Goal: Use online tool/utility: Utilize a website feature to perform a specific function

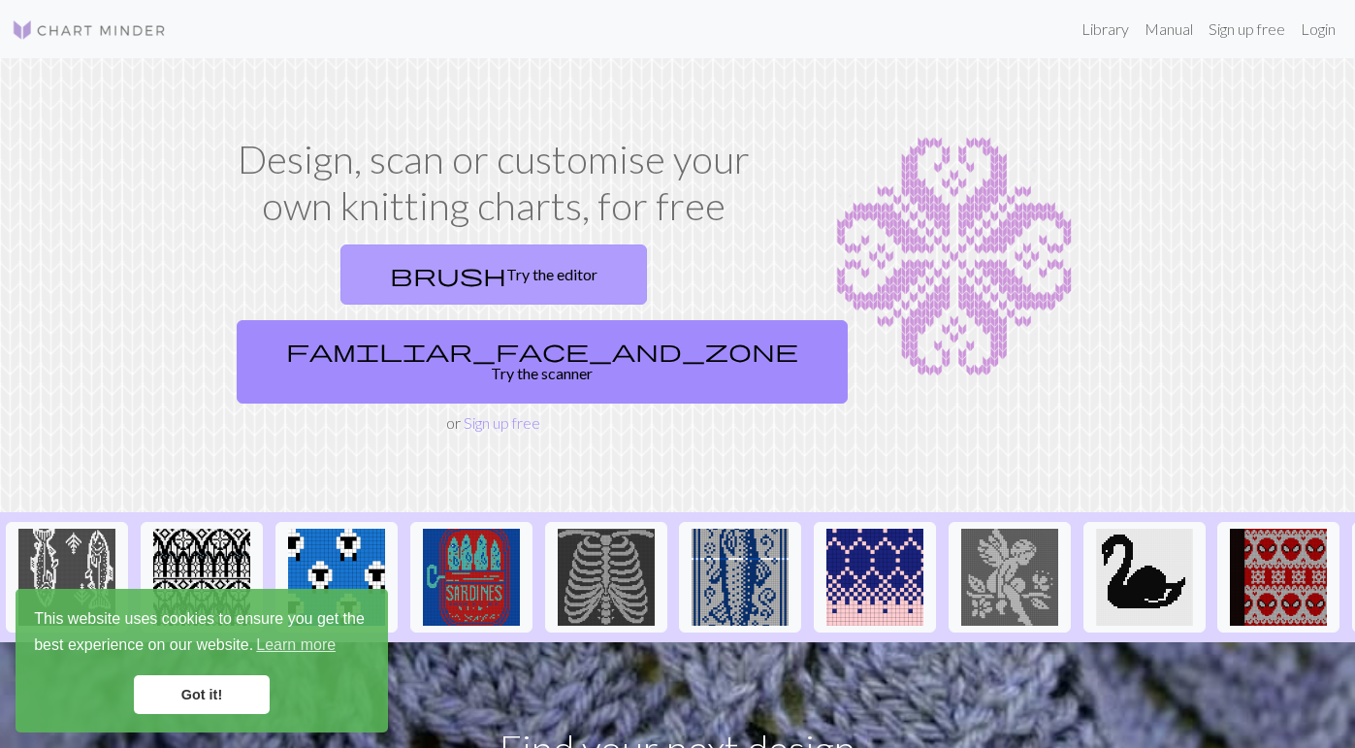
click at [418, 288] on link "brush Try the editor" at bounding box center [493, 274] width 306 height 60
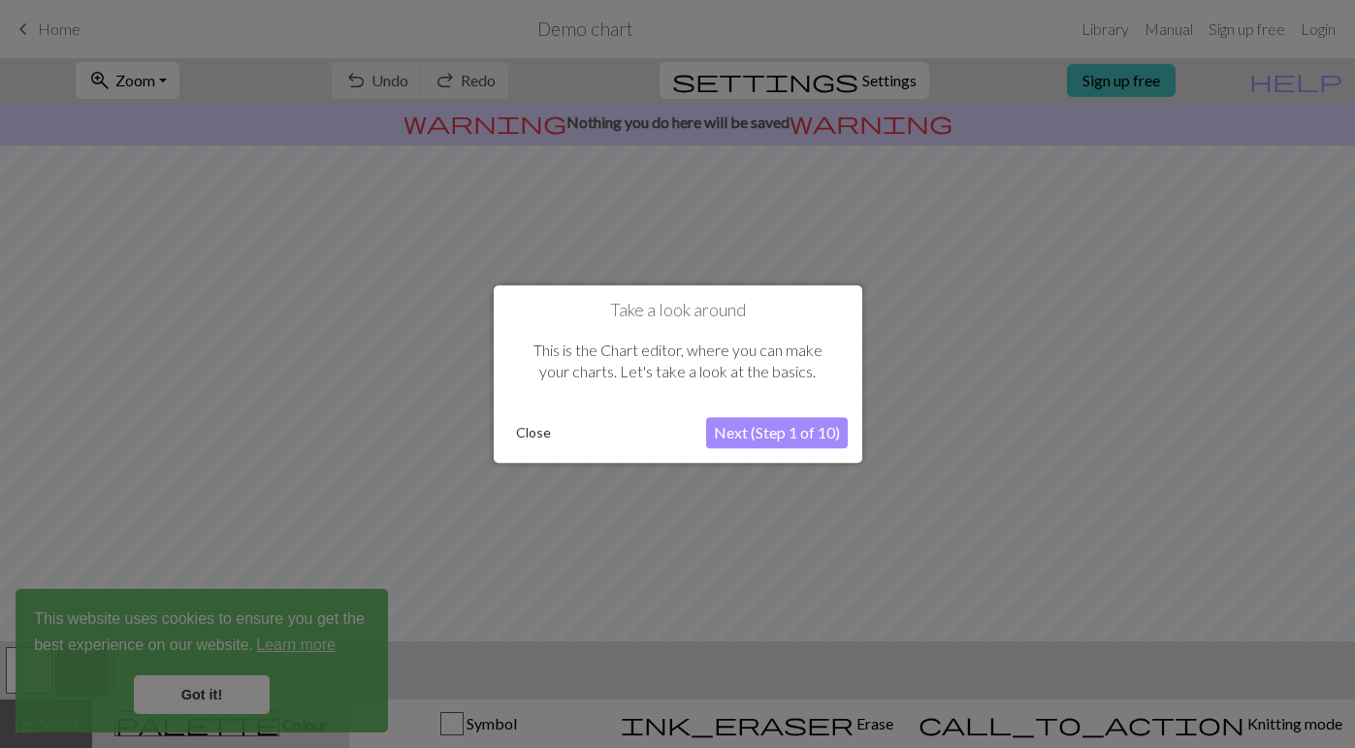
click at [764, 431] on button "Next (Step 1 of 10)" at bounding box center [777, 432] width 142 height 31
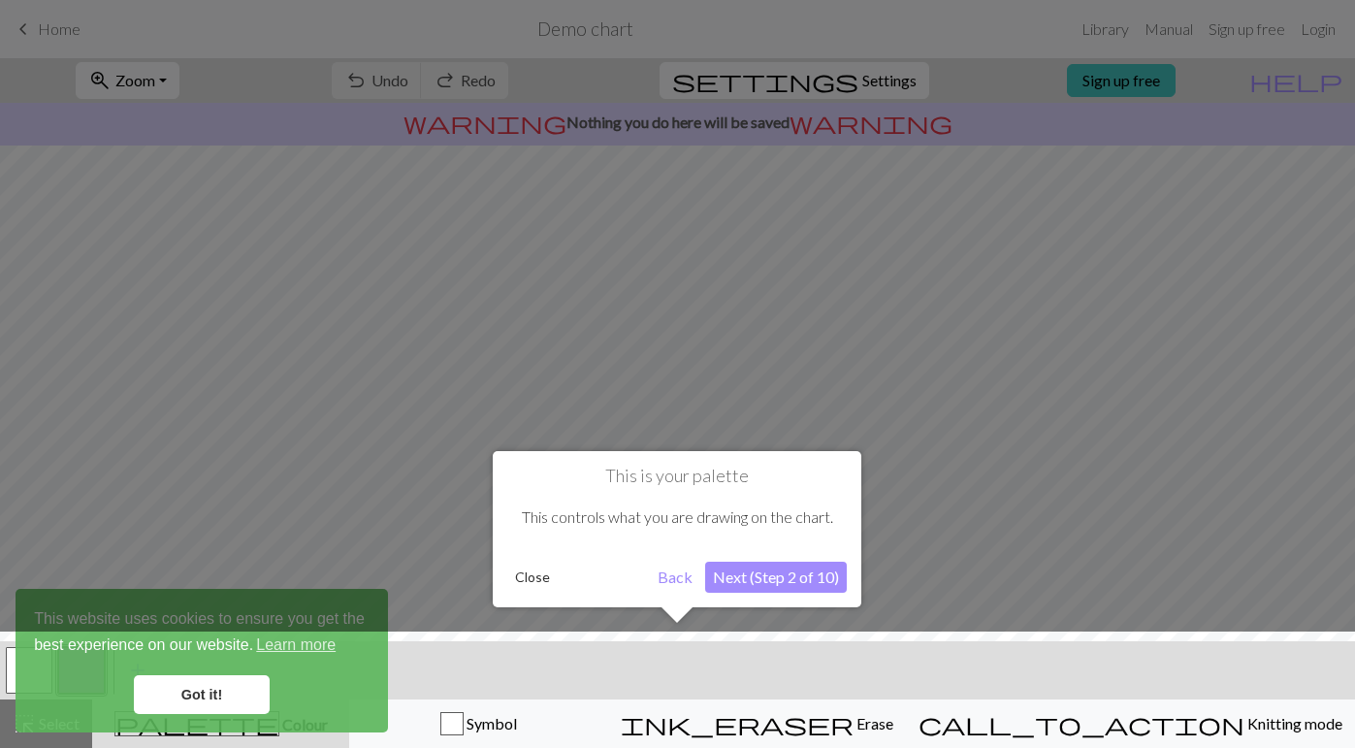
click at [812, 584] on button "Next (Step 2 of 10)" at bounding box center [776, 576] width 142 height 31
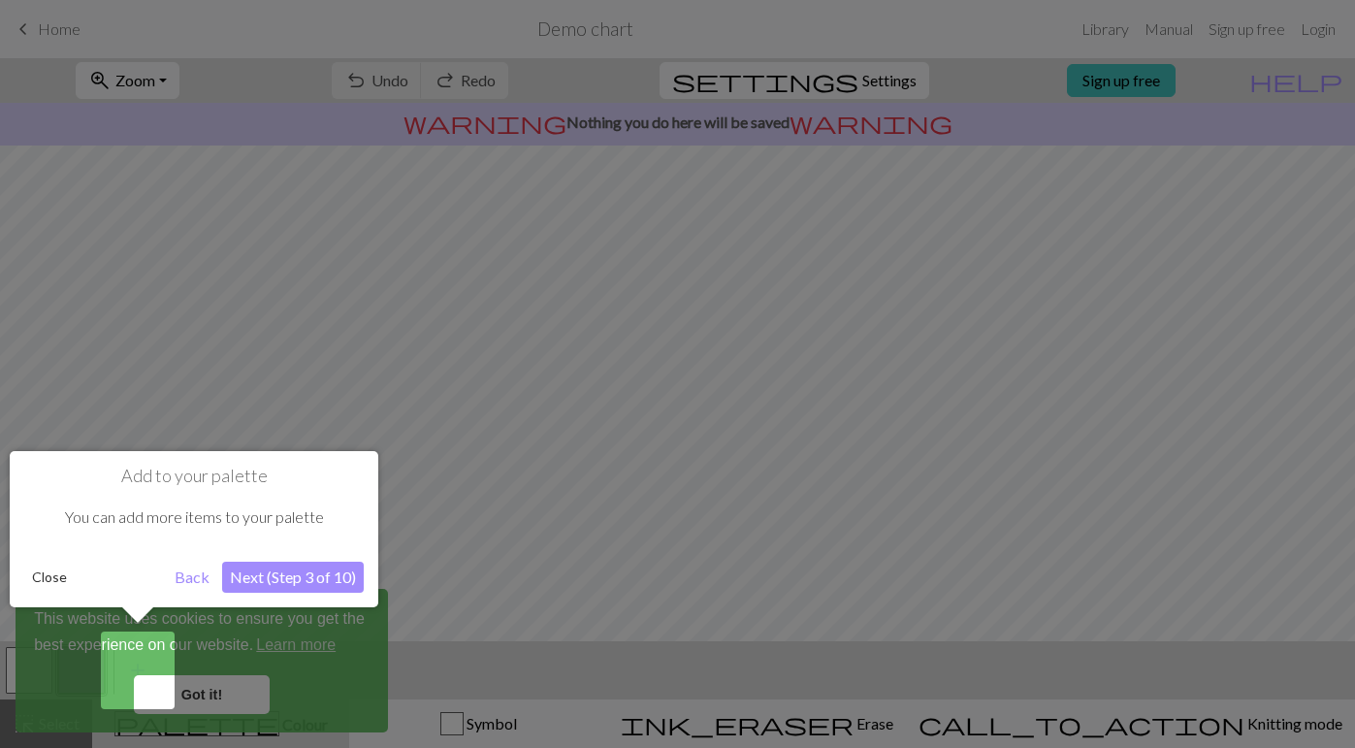
click at [271, 577] on button "Next (Step 3 of 10)" at bounding box center [293, 576] width 142 height 31
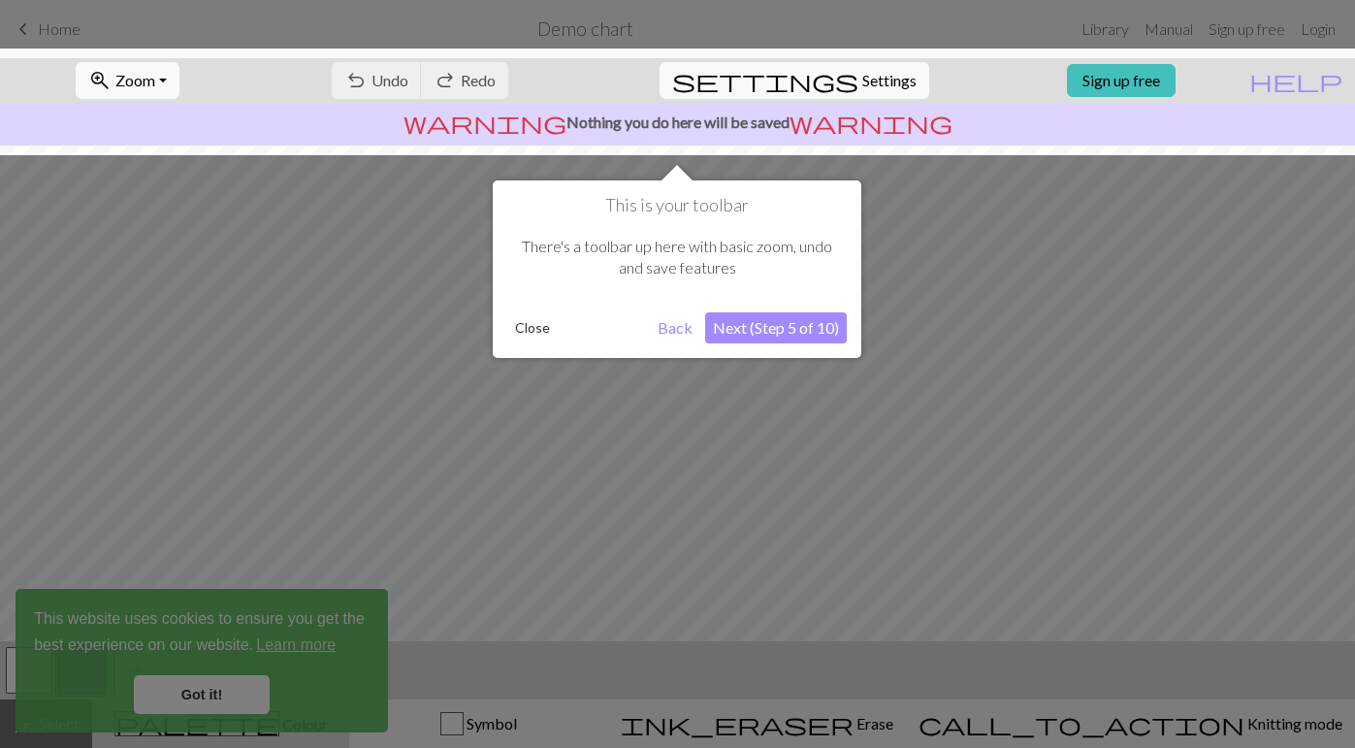
click at [806, 335] on button "Next (Step 5 of 10)" at bounding box center [776, 327] width 142 height 31
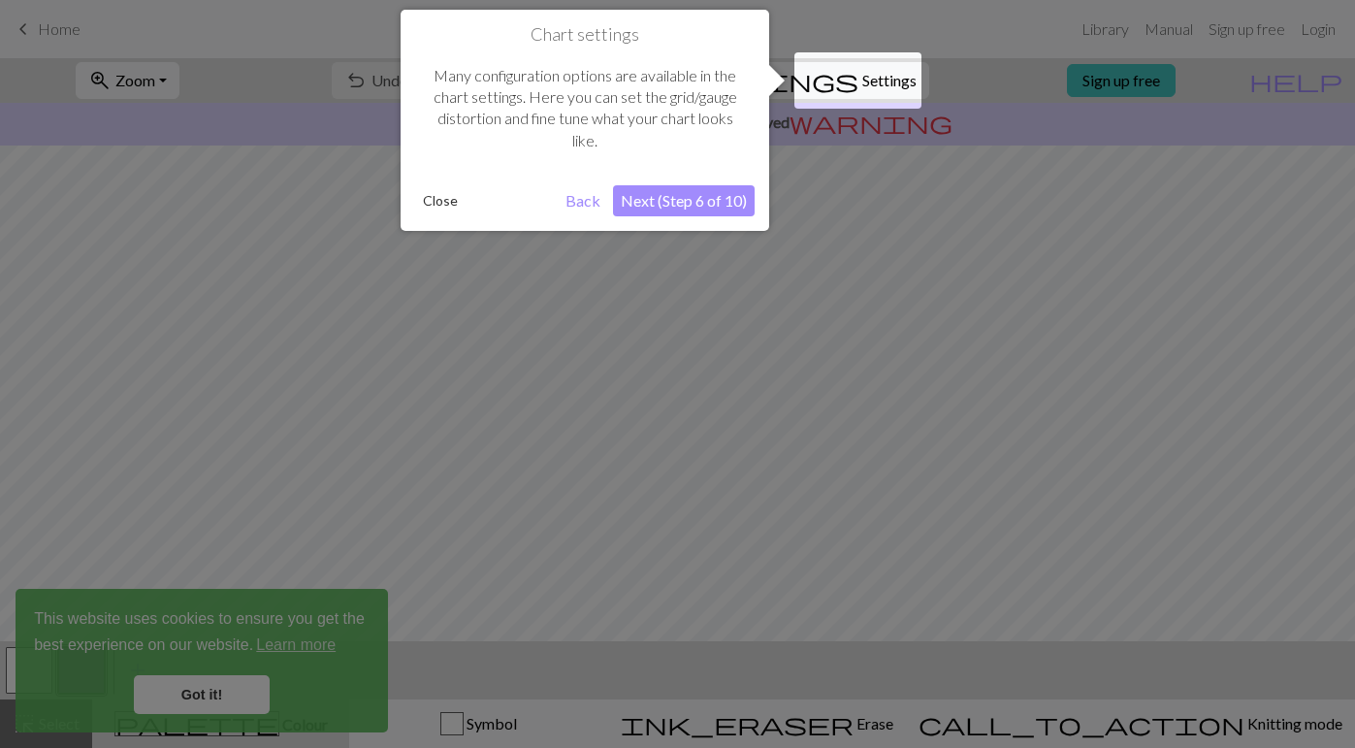
click at [705, 200] on button "Next (Step 6 of 10)" at bounding box center [684, 200] width 142 height 31
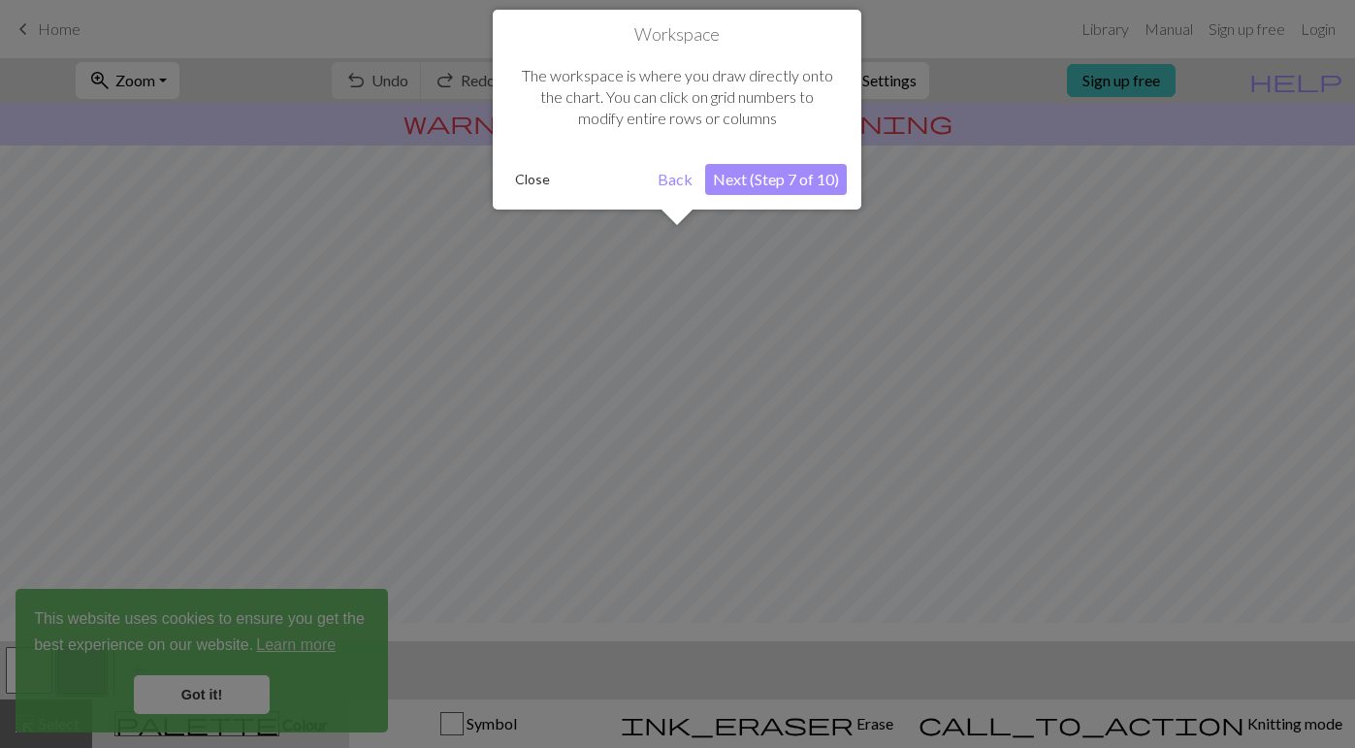
scroll to position [116, 0]
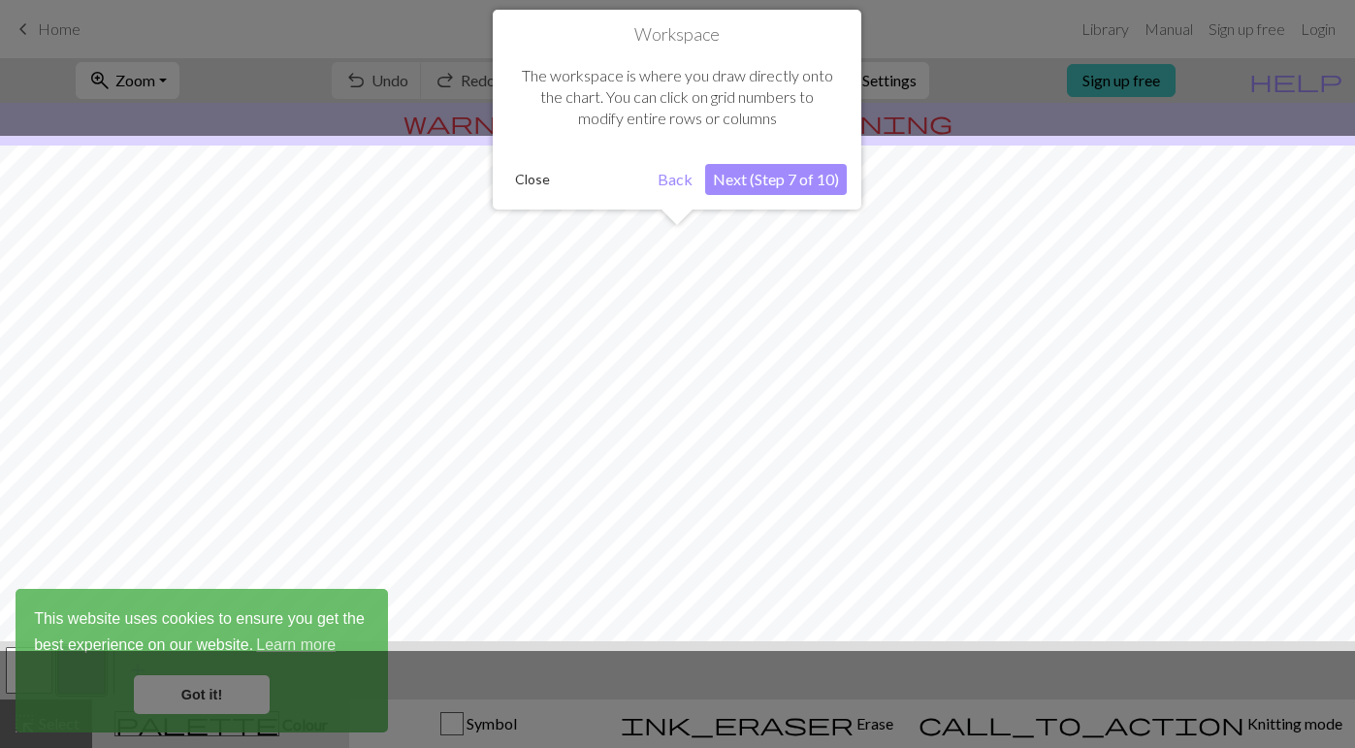
click at [763, 174] on button "Next (Step 7 of 10)" at bounding box center [776, 179] width 142 height 31
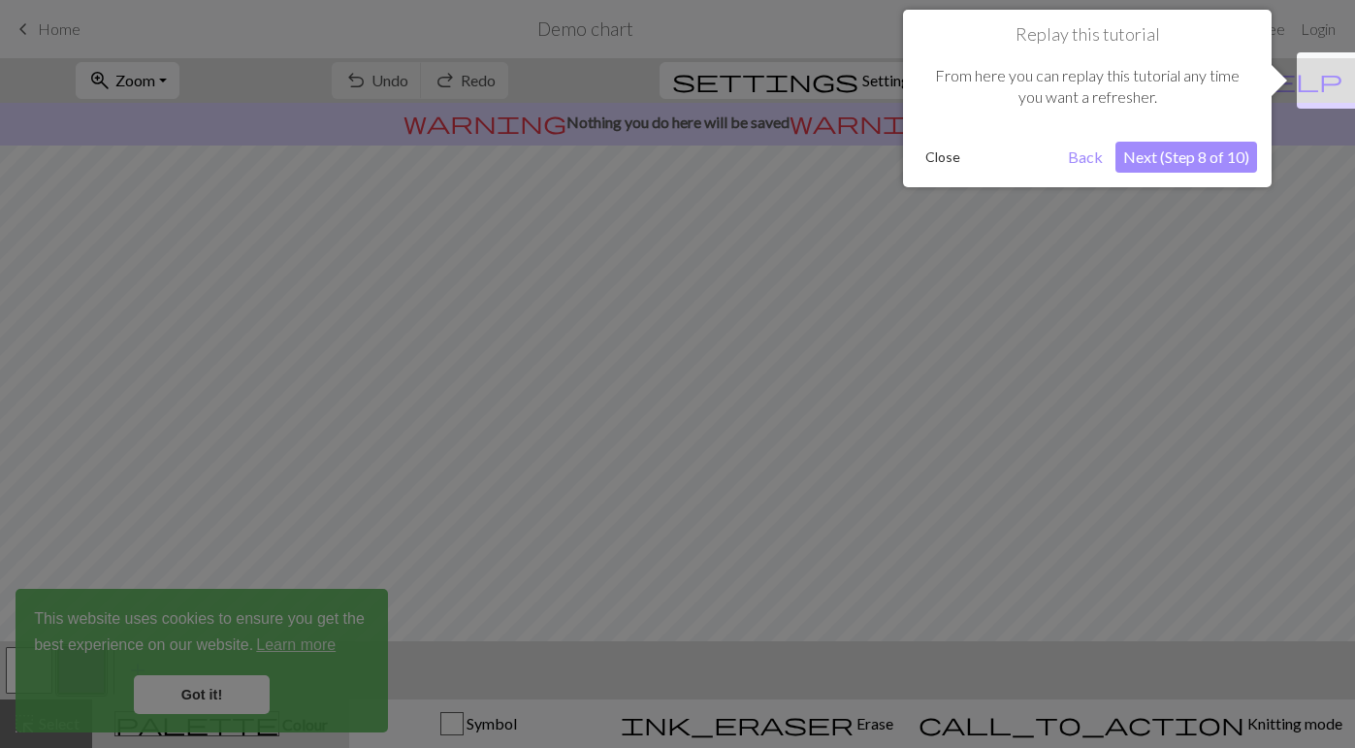
click at [1162, 138] on div "Replay this tutorial From here you can replay this tutorial any time you want a…" at bounding box center [1087, 98] width 368 height 177
click at [1171, 150] on button "Next (Step 8 of 10)" at bounding box center [1186, 157] width 142 height 31
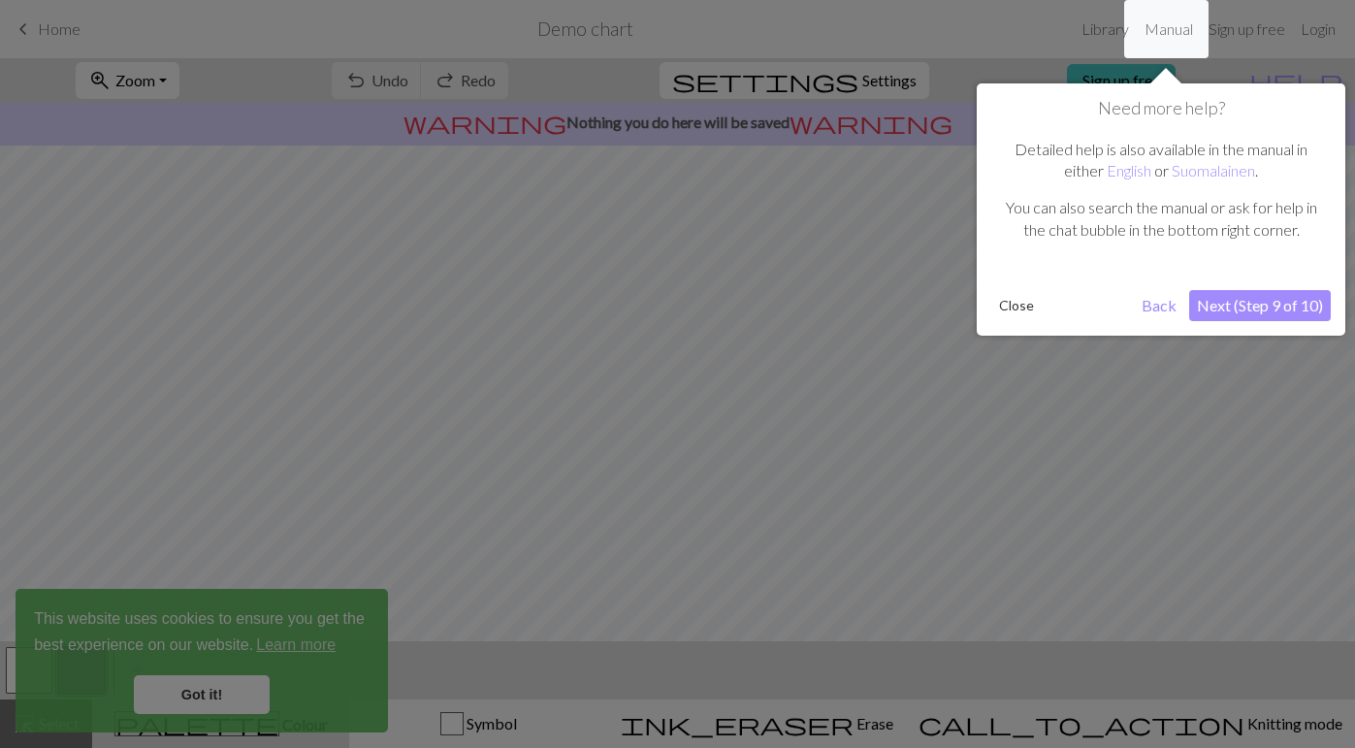
click at [1225, 318] on button "Next (Step 9 of 10)" at bounding box center [1260, 305] width 142 height 31
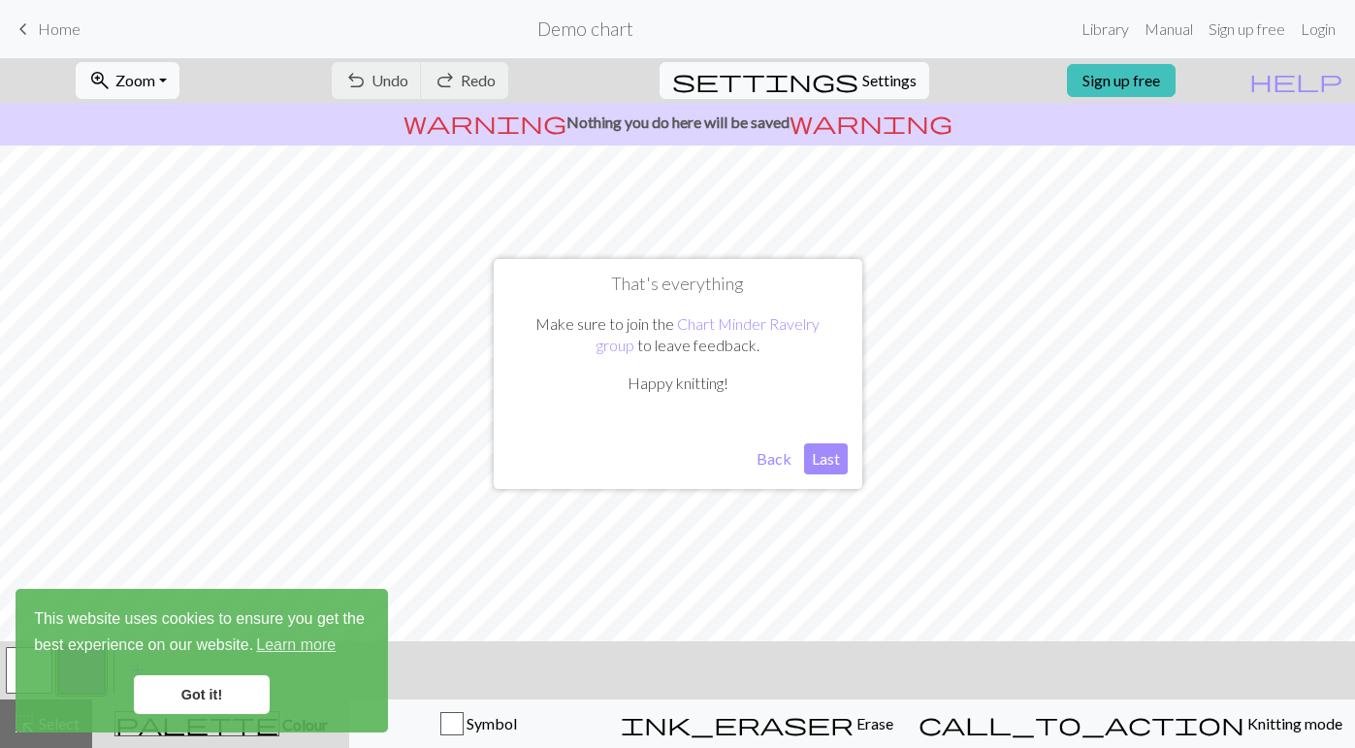
click at [828, 454] on button "Last" at bounding box center [826, 458] width 44 height 31
click at [218, 695] on link "Got it!" at bounding box center [202, 694] width 136 height 39
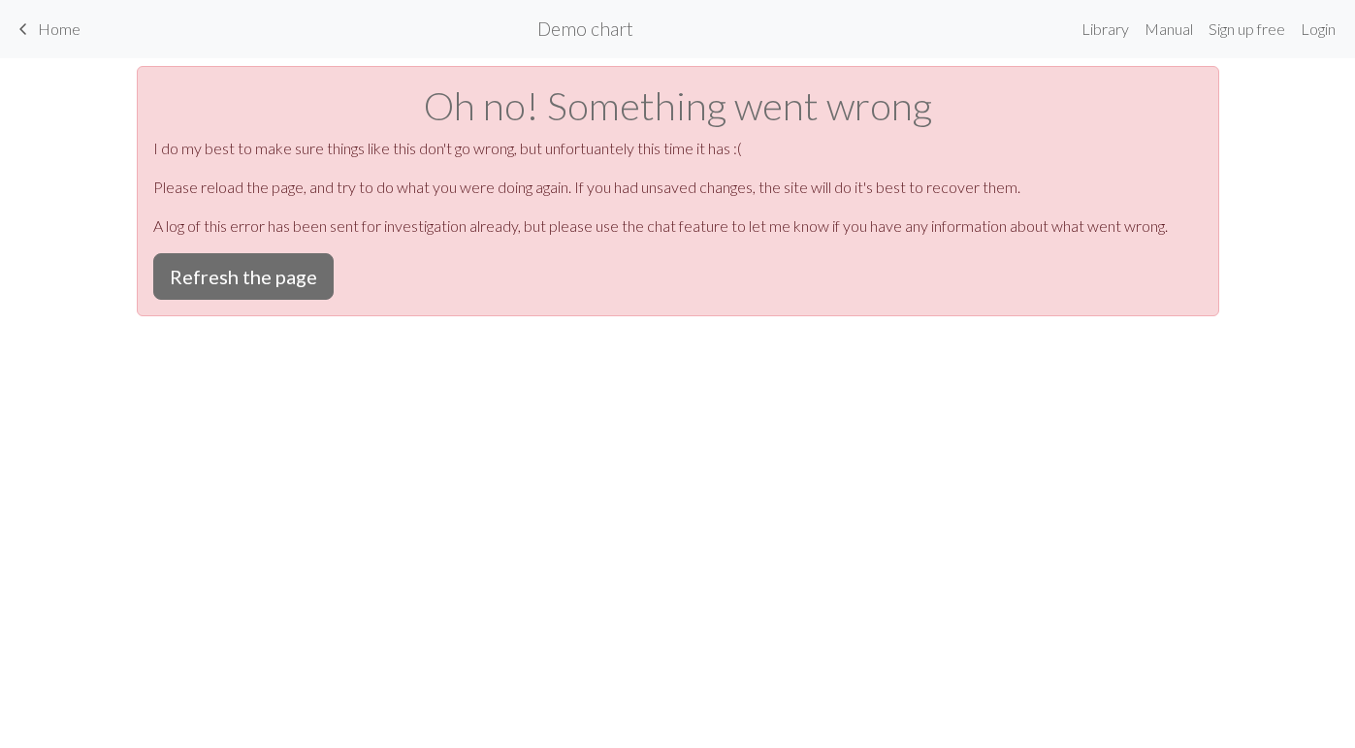
scroll to position [0, 0]
click at [239, 273] on button "Refresh the page" at bounding box center [243, 276] width 180 height 47
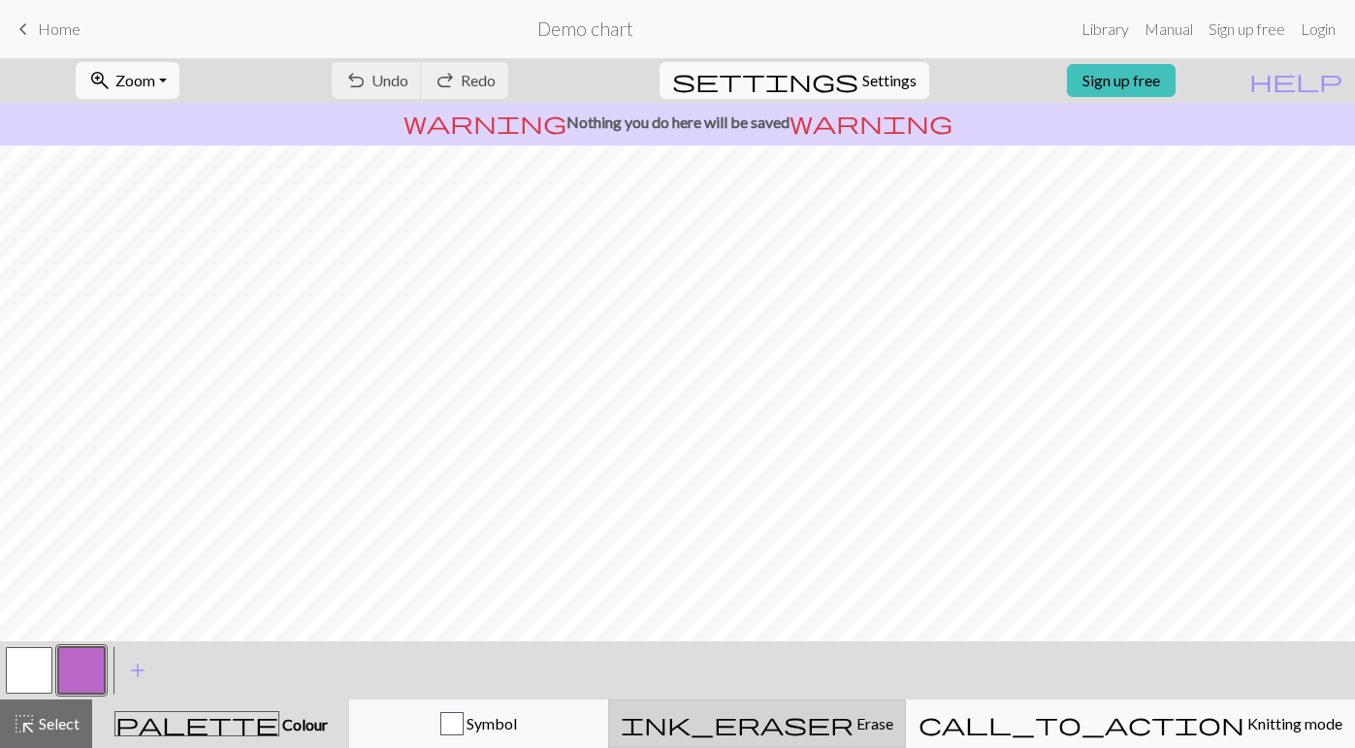
click at [893, 732] on div "ink_eraser Erase Erase" at bounding box center [757, 723] width 272 height 23
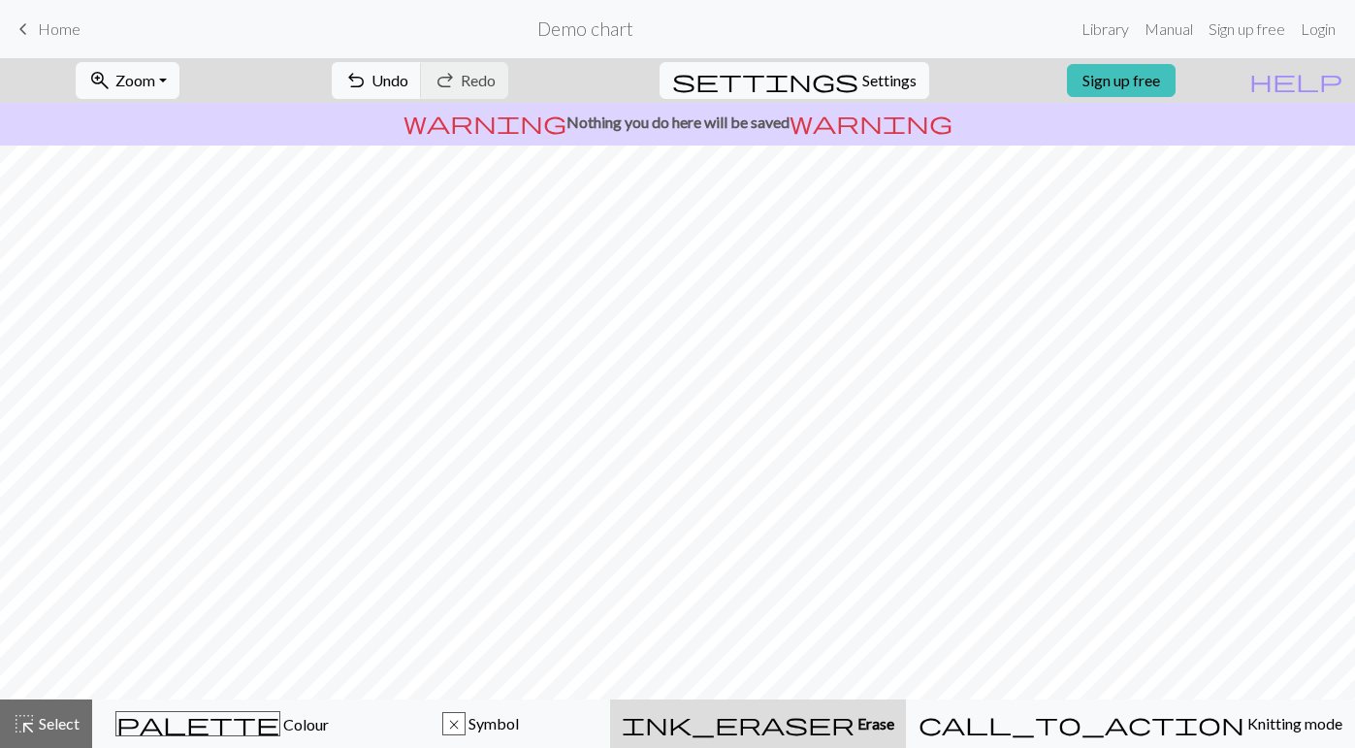
click at [908, 101] on div "settings Settings" at bounding box center [794, 80] width 299 height 45
click at [881, 72] on span "Settings" at bounding box center [889, 80] width 54 height 23
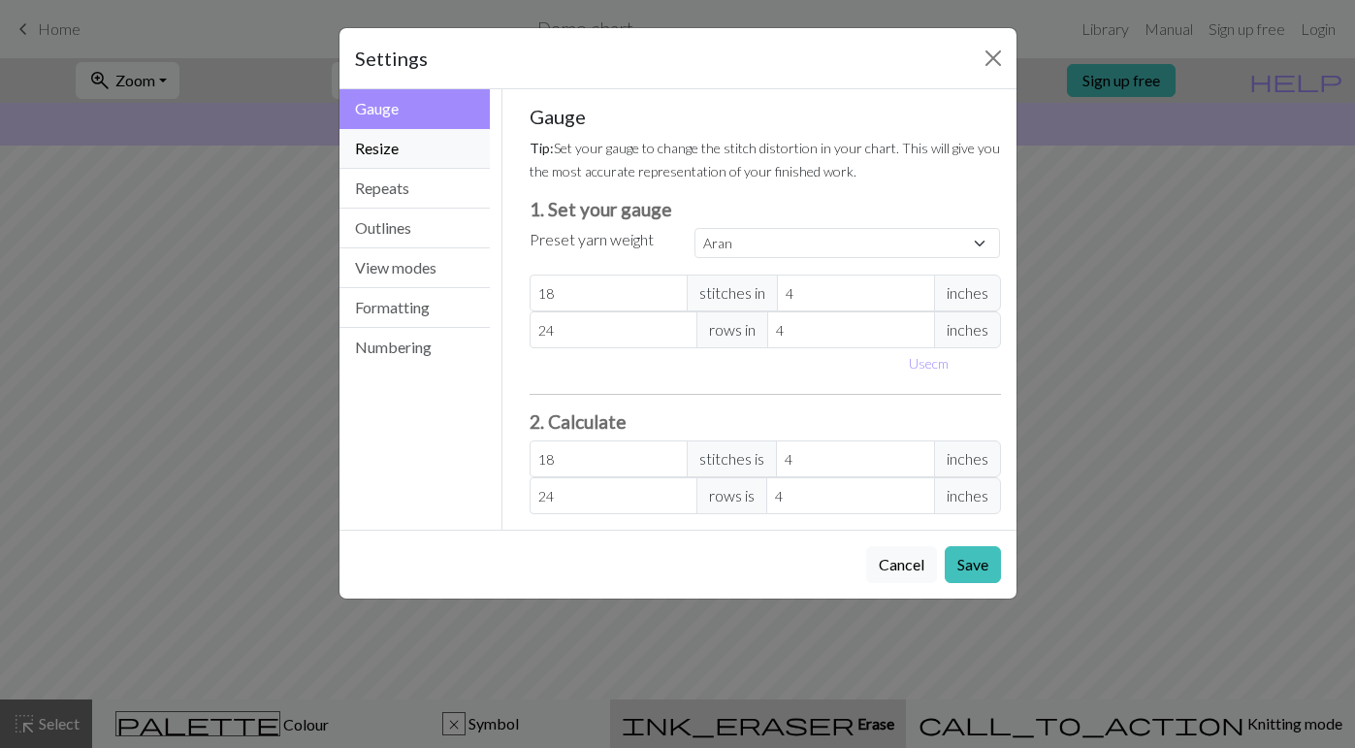
click at [420, 139] on button "Resize" at bounding box center [414, 149] width 151 height 40
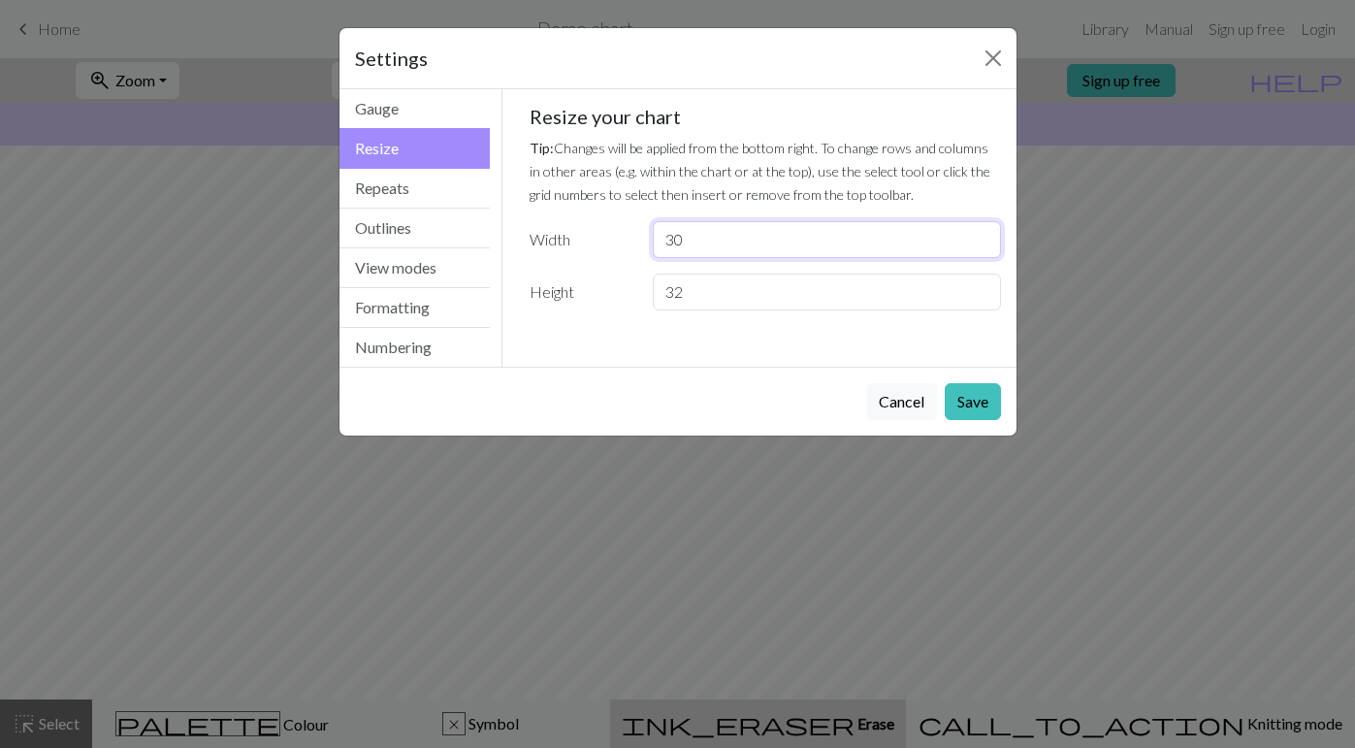
click at [751, 256] on input "30" at bounding box center [826, 239] width 347 height 37
click at [852, 312] on div "Gauge Tip: Set your gauge to change the stitch distortion in your chart. This w…" at bounding box center [765, 215] width 502 height 252
click at [447, 189] on button "Repeats" at bounding box center [414, 189] width 151 height 40
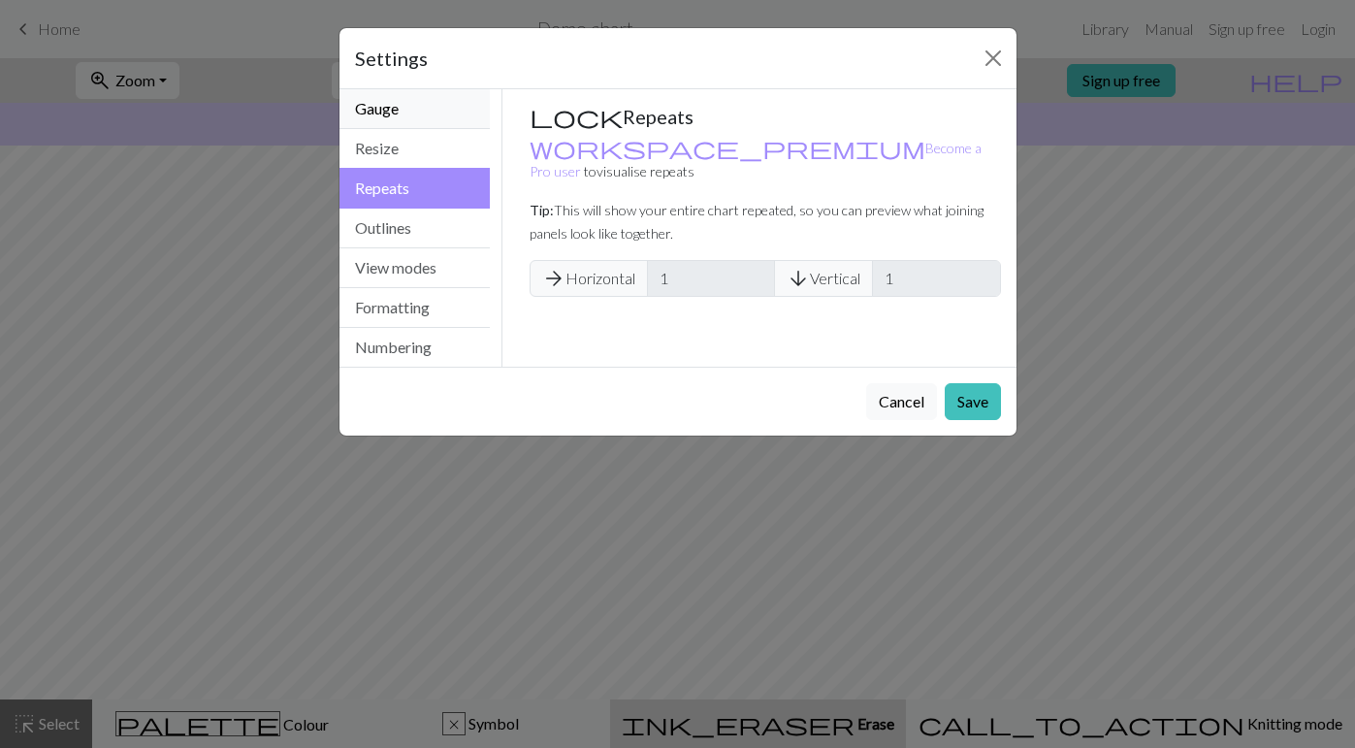
click at [409, 99] on button "Gauge" at bounding box center [414, 109] width 151 height 40
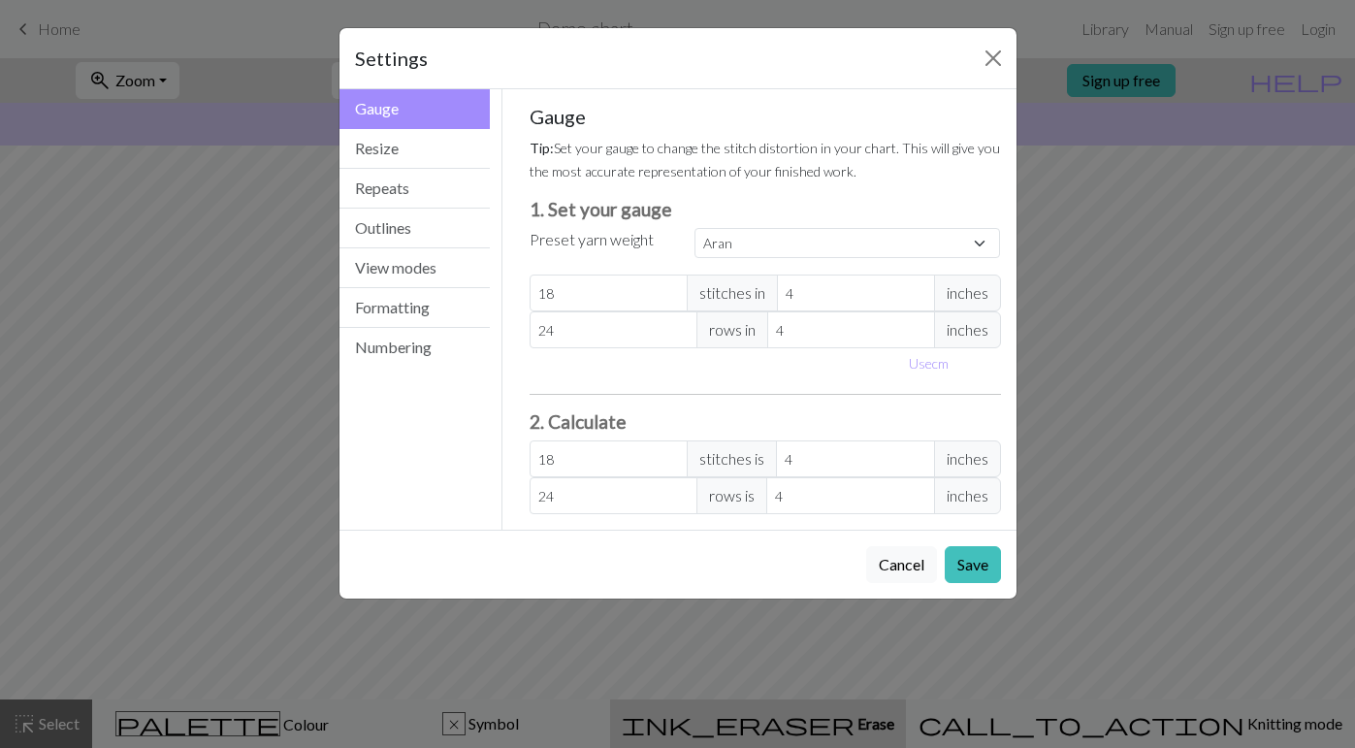
click at [769, 258] on div "Custom Square Lace Light Fingering Fingering Sport Double knit Worsted Aran Bul…" at bounding box center [848, 243] width 330 height 31
select select "custom"
type input "19"
click at [670, 284] on input "19" at bounding box center [608, 292] width 158 height 37
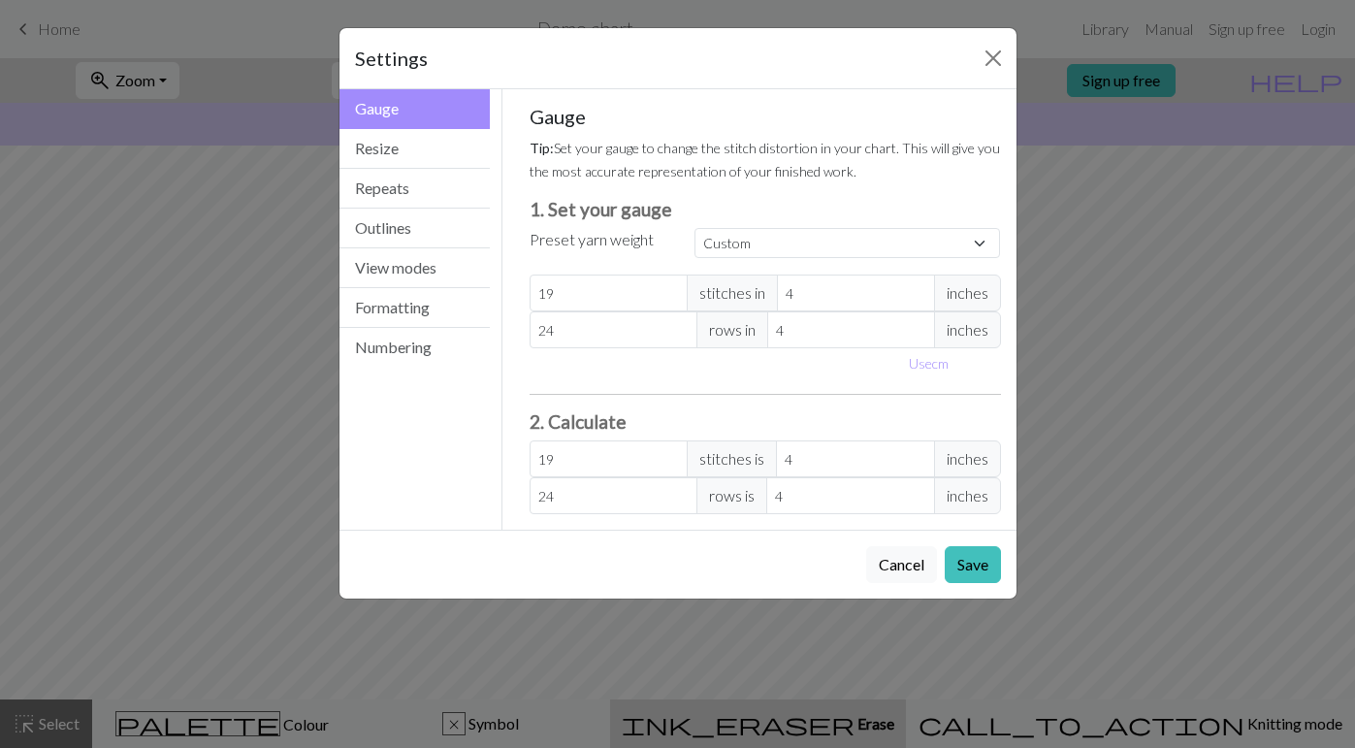
click at [585, 212] on h3 "1. Set your gauge" at bounding box center [764, 209] width 471 height 22
click at [978, 568] on button "Save" at bounding box center [972, 564] width 56 height 37
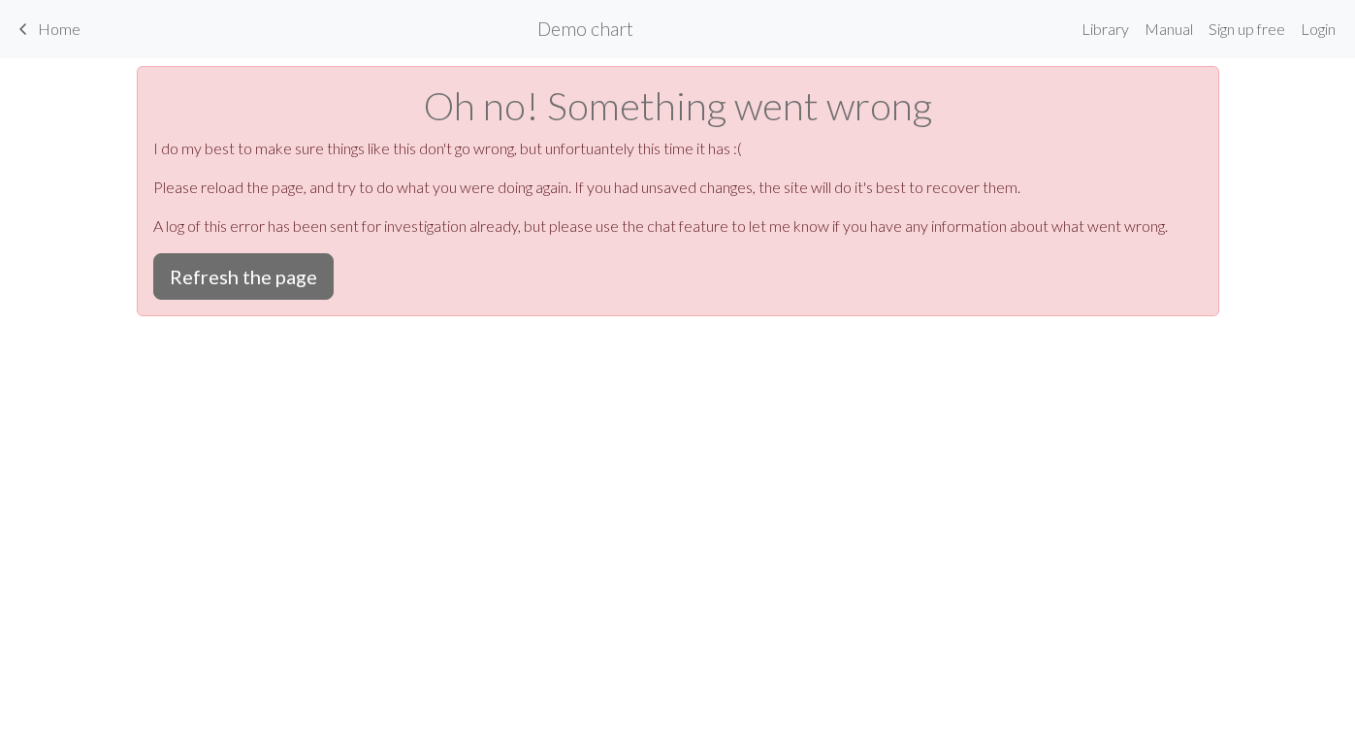
scroll to position [0, 0]
click at [298, 273] on button "Refresh the page" at bounding box center [243, 276] width 180 height 47
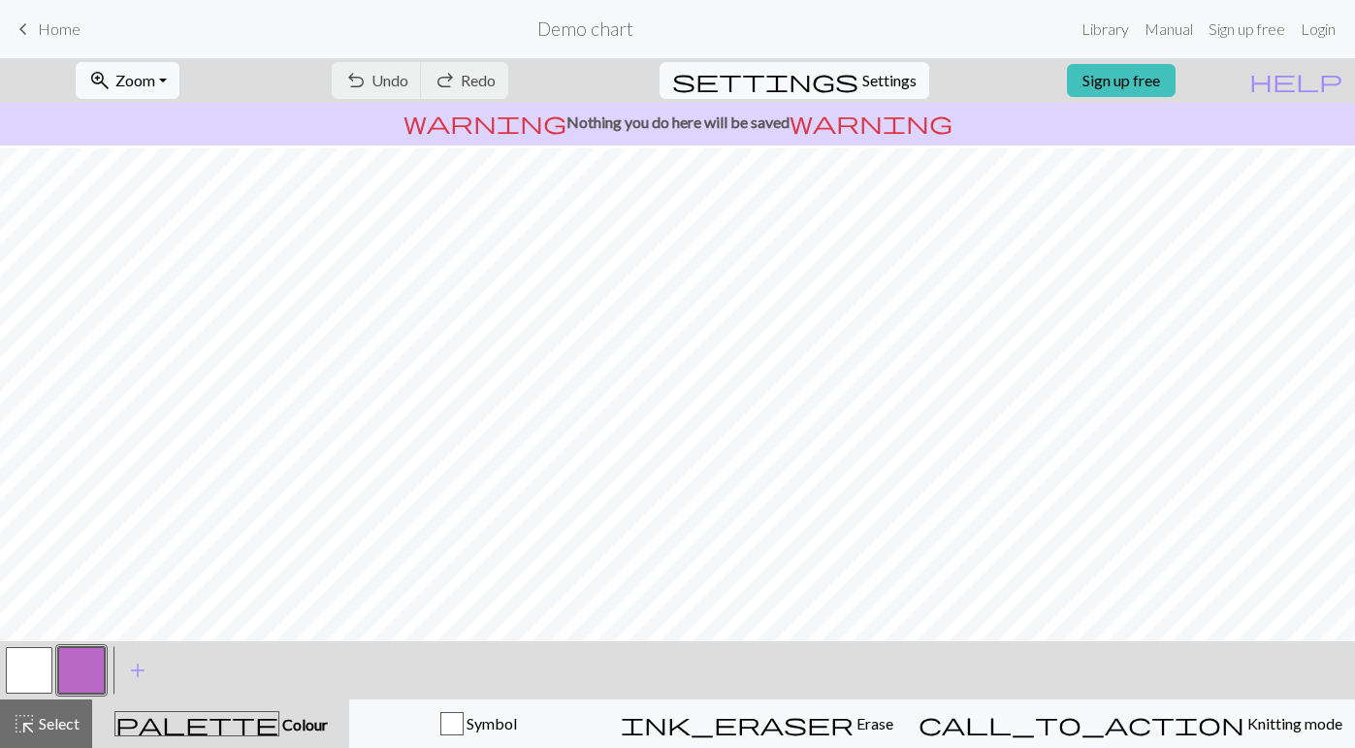
scroll to position [212, 0]
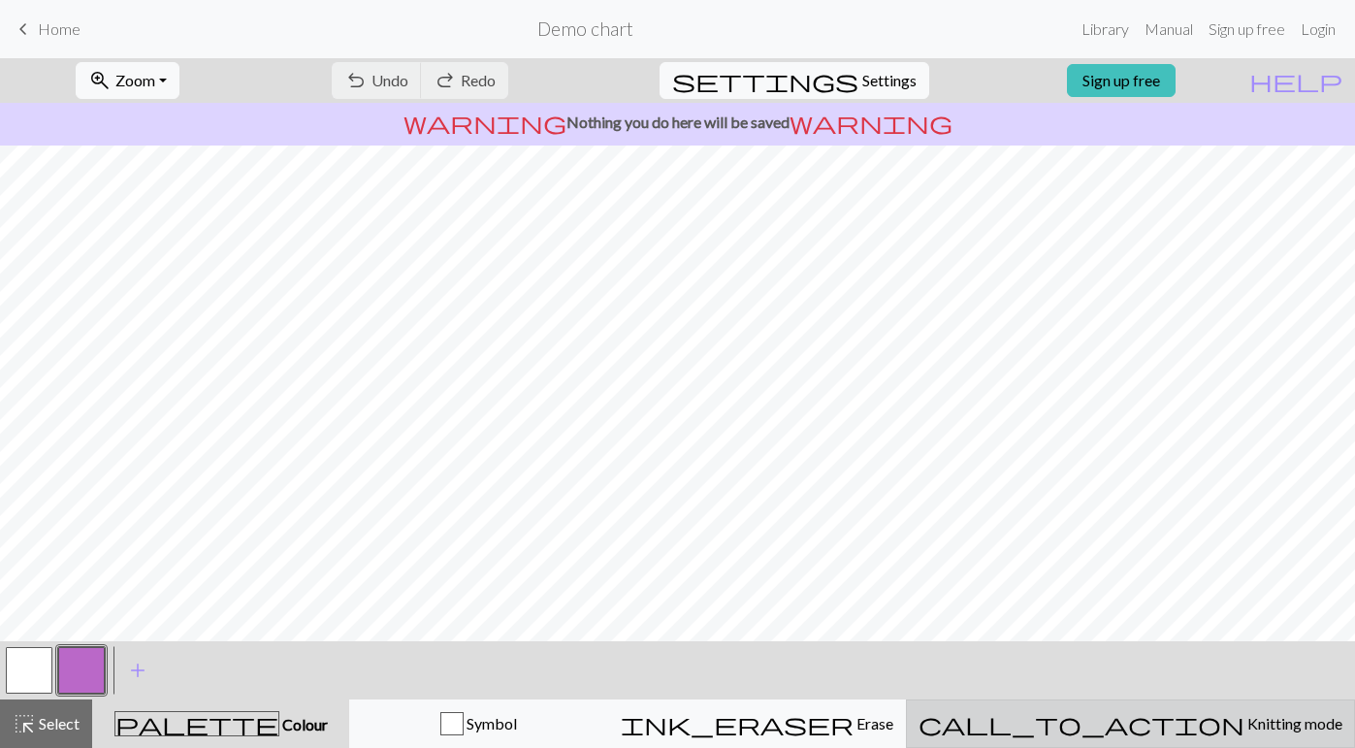
click at [1244, 718] on span "Knitting mode" at bounding box center [1293, 723] width 98 height 18
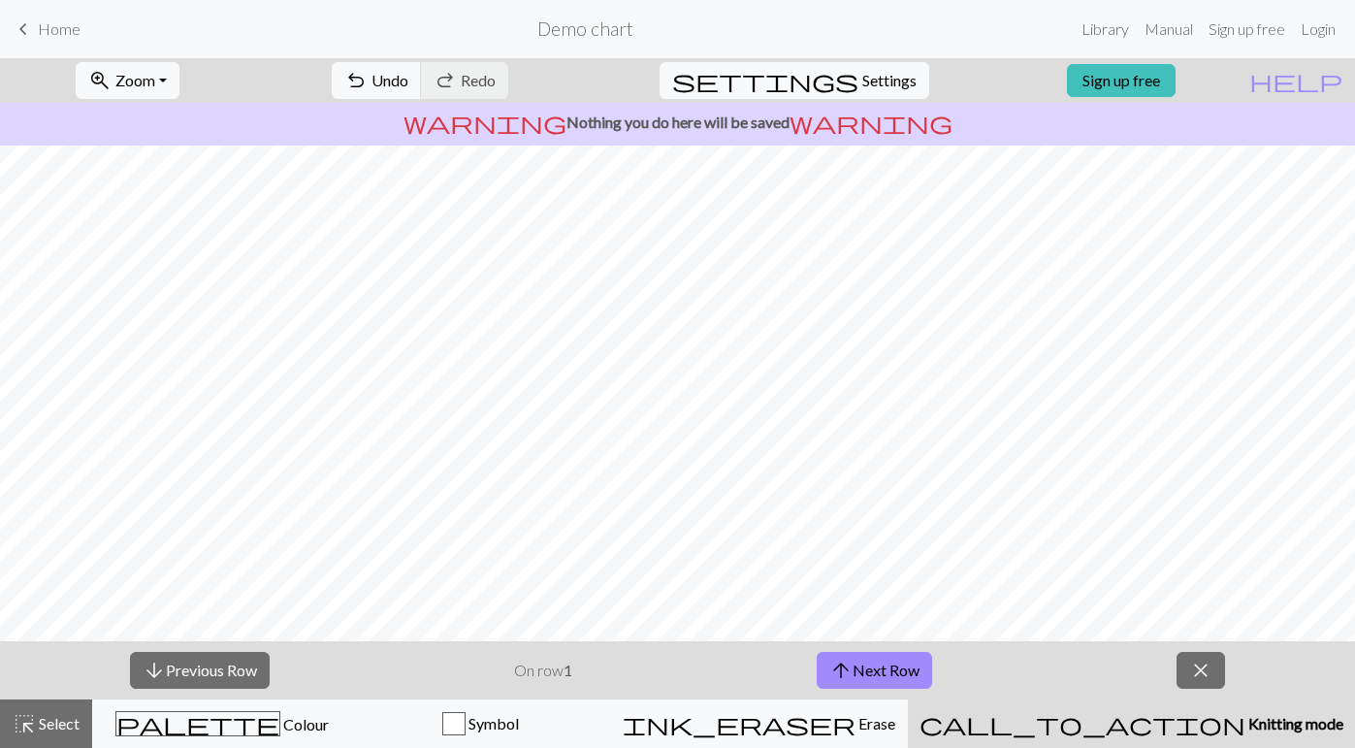
click at [1245, 722] on span "Knitting mode" at bounding box center [1294, 723] width 98 height 18
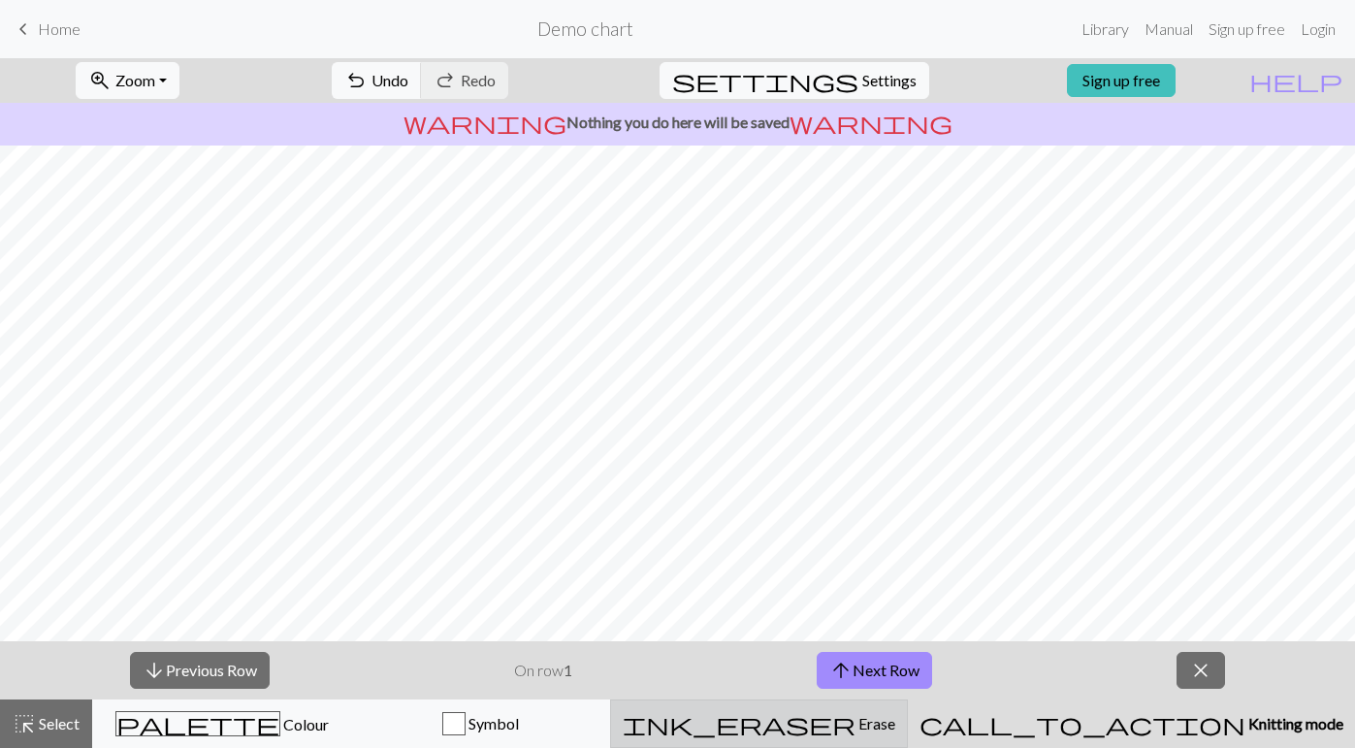
click at [895, 728] on div "ink_eraser Erase Erase" at bounding box center [758, 723] width 272 height 23
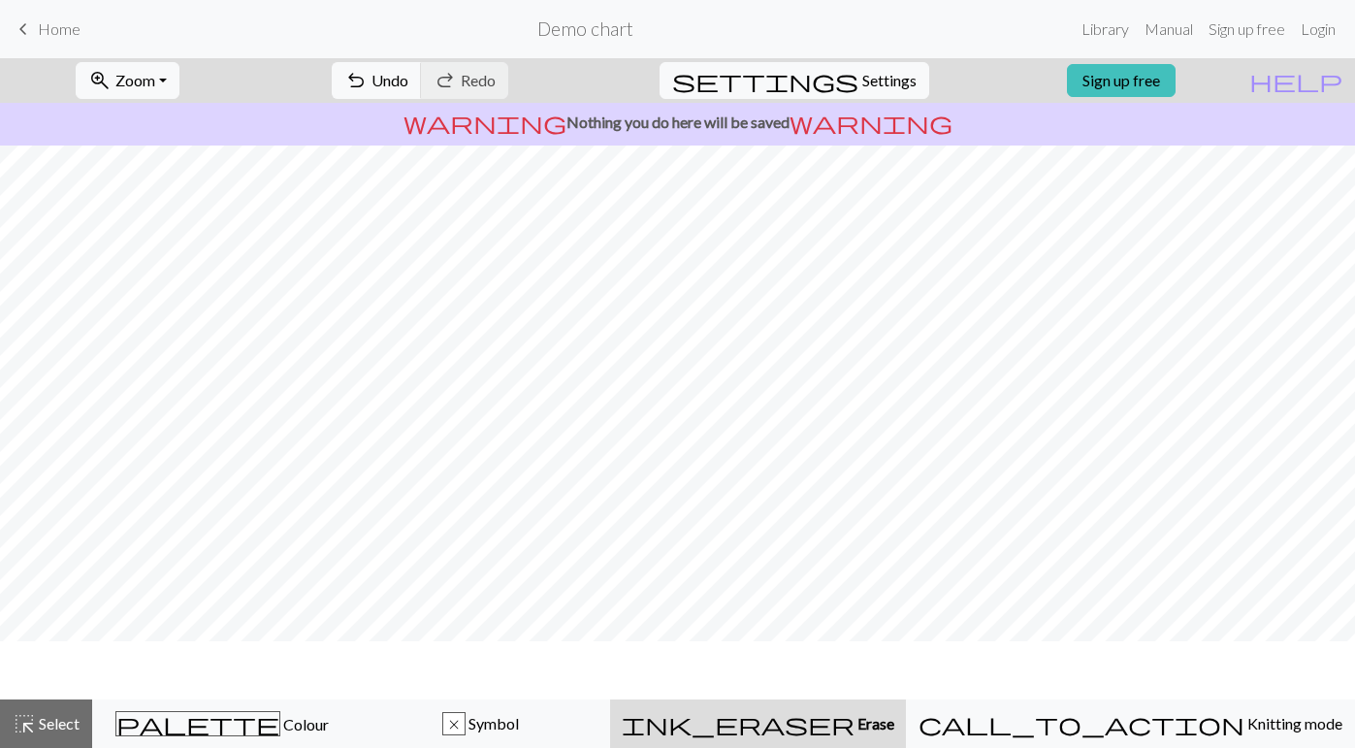
scroll to position [154, 0]
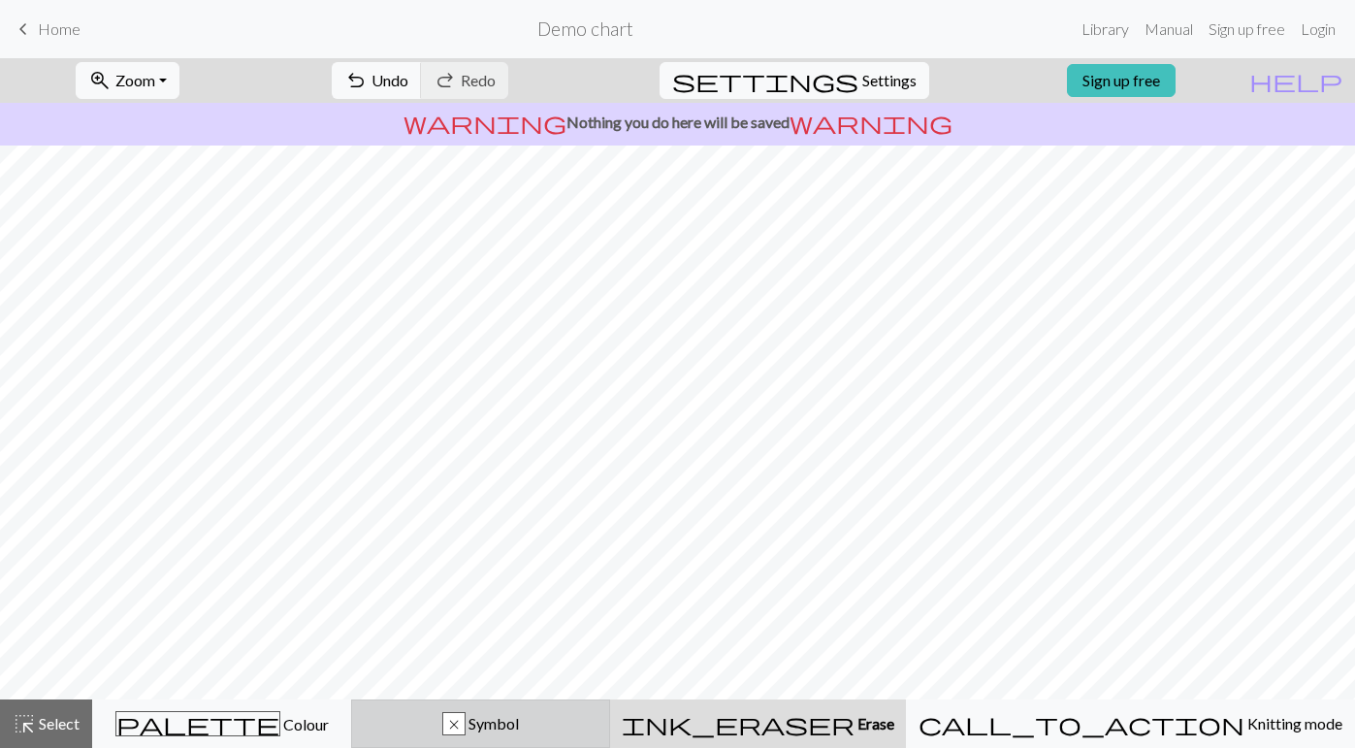
click at [551, 706] on button "x Symbol" at bounding box center [480, 723] width 259 height 48
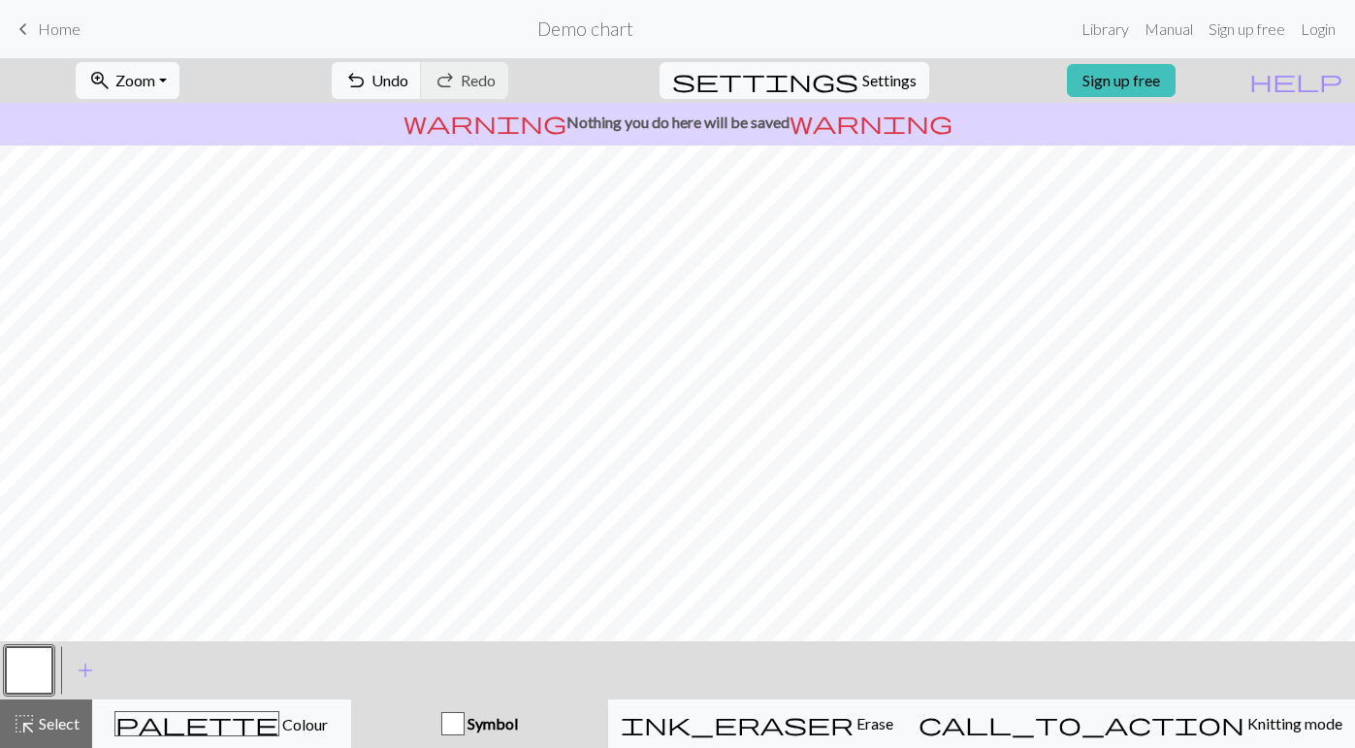
click at [598, 737] on button "Symbol" at bounding box center [479, 723] width 257 height 48
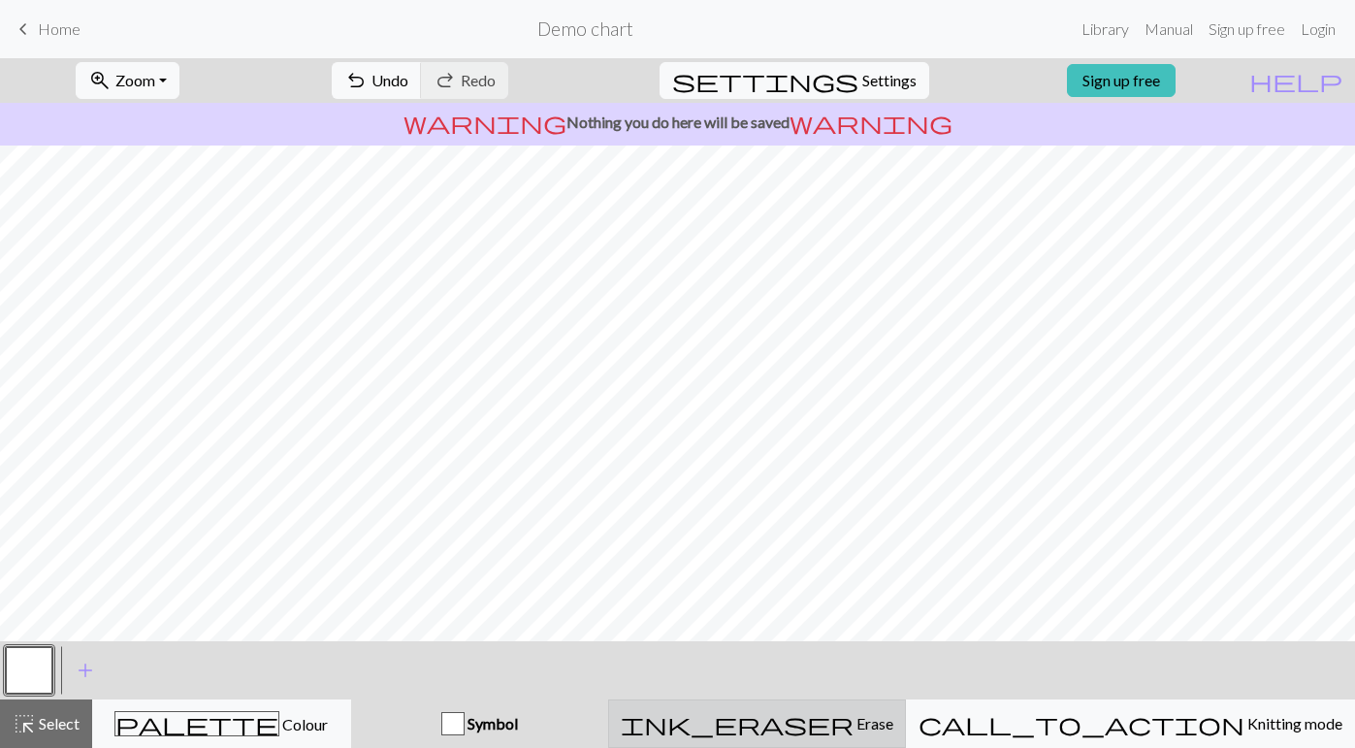
click at [847, 735] on button "ink_eraser Erase Erase" at bounding box center [757, 723] width 298 height 48
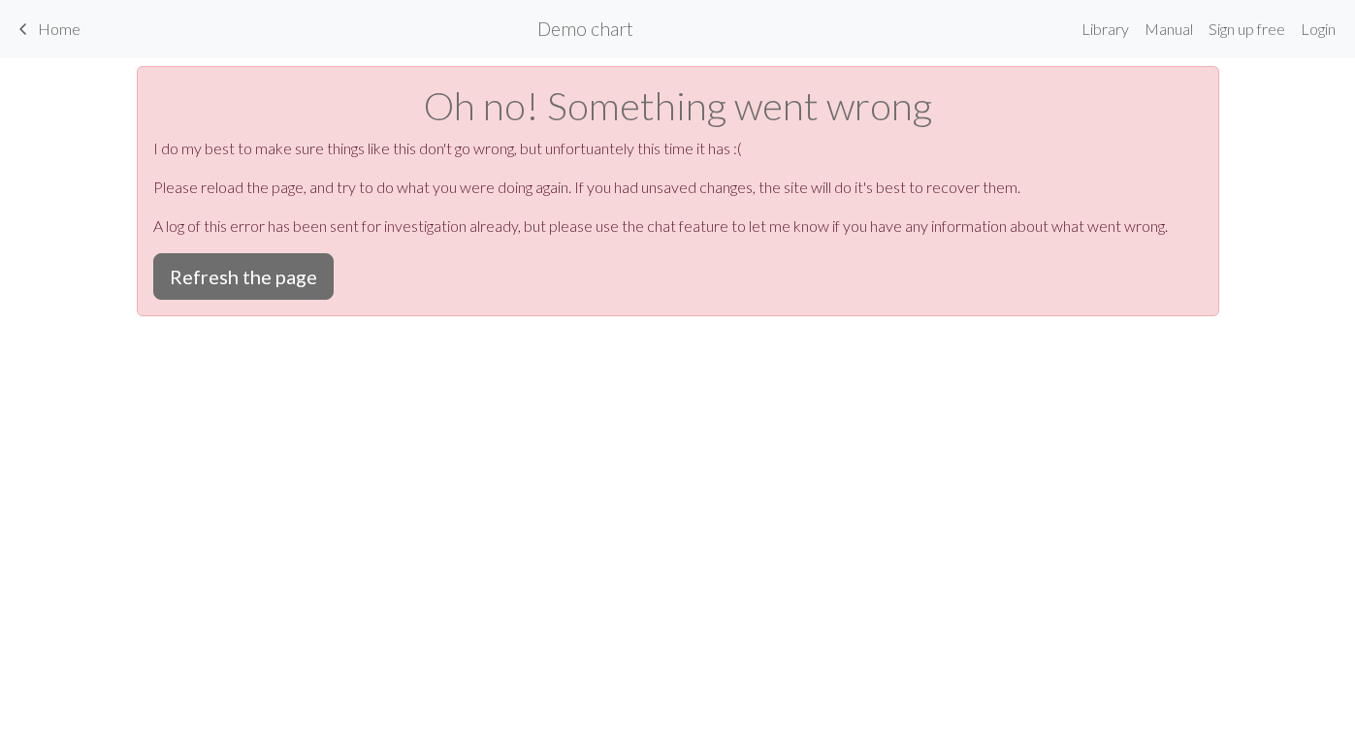
scroll to position [0, 0]
